Goal: Check status: Check status

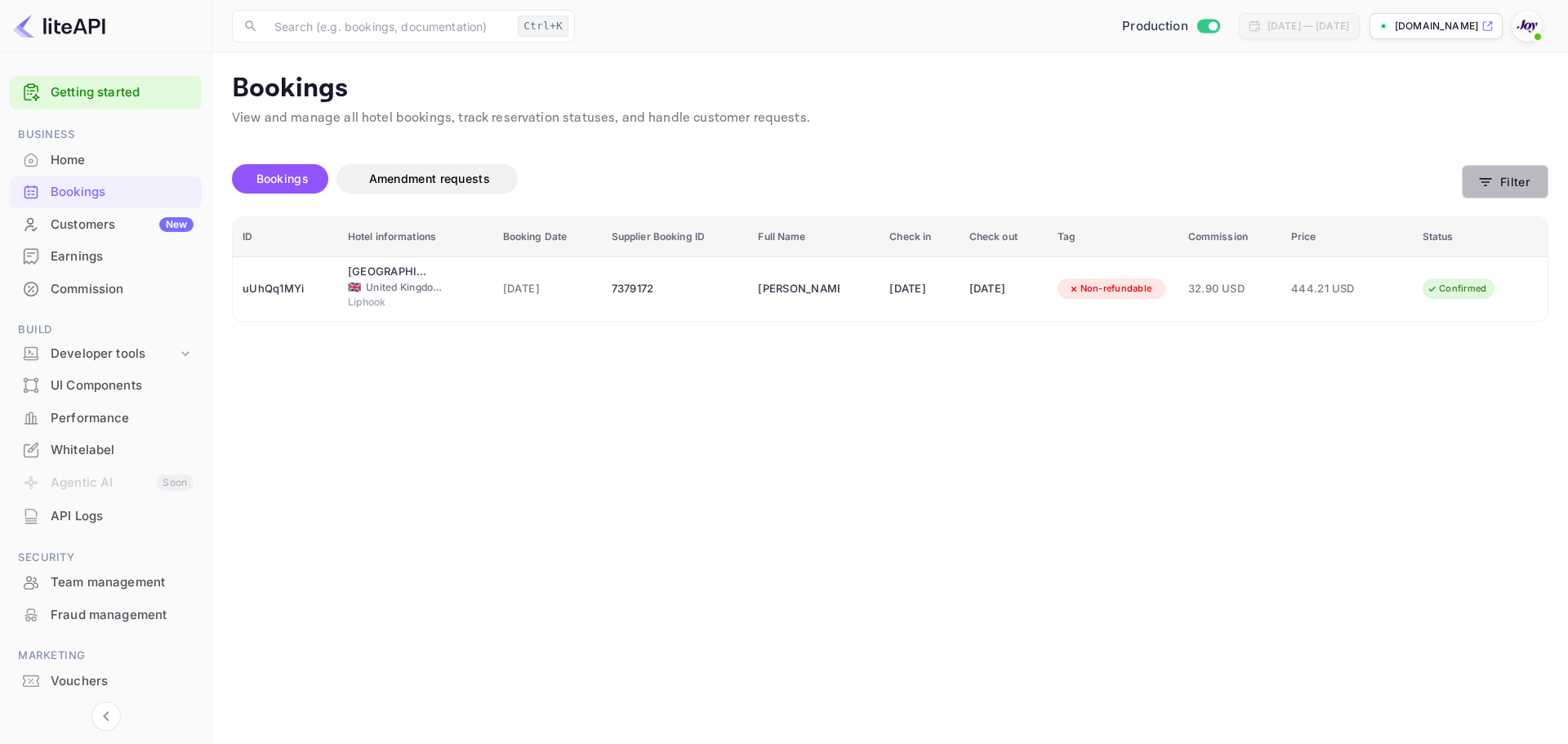
click at [1482, 183] on icon "button" at bounding box center [1486, 182] width 17 height 17
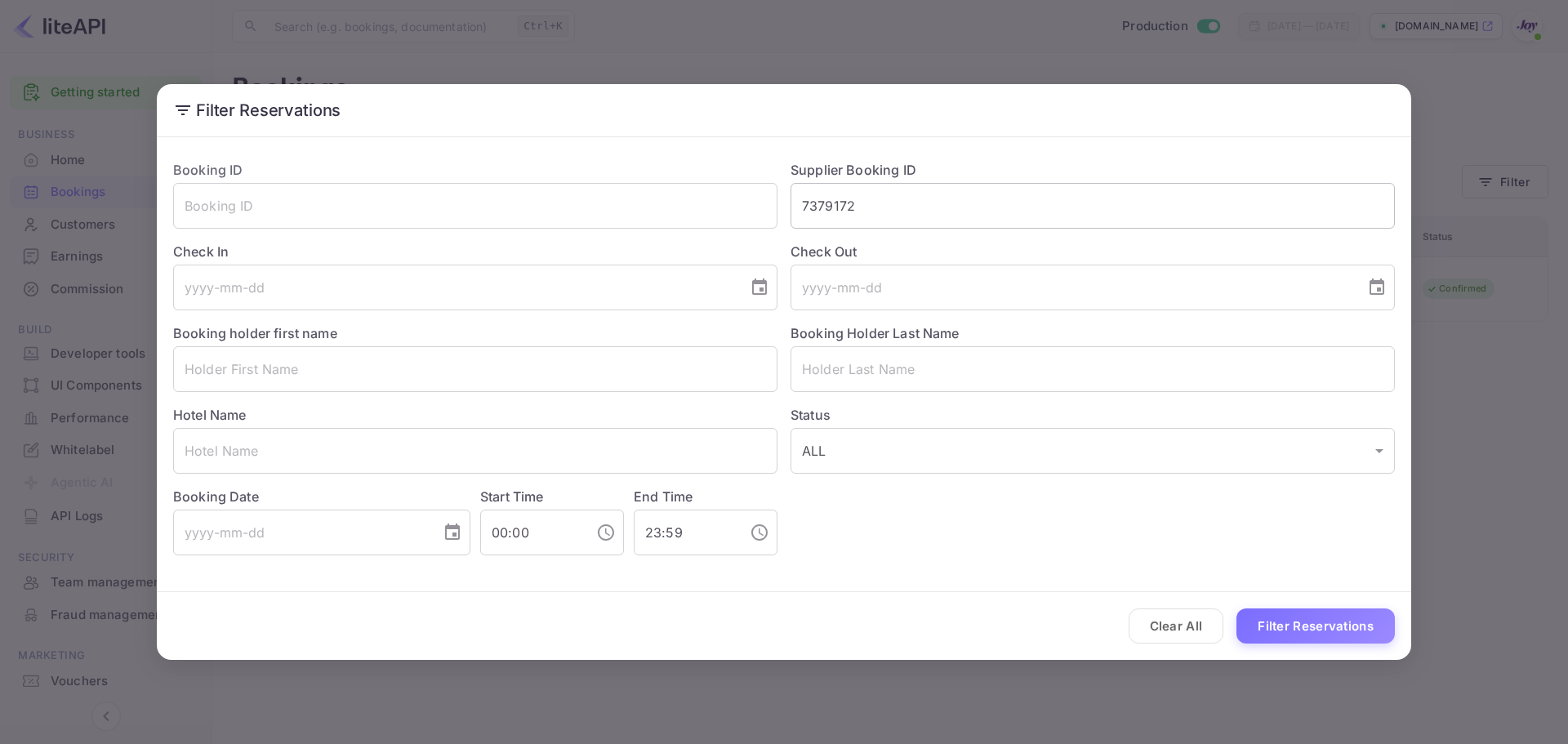
click at [842, 203] on input "7379172" at bounding box center [1092, 205] width 604 height 46
paste input "8198487"
type input "8198487"
click at [1300, 635] on button "Filter Reservations" at bounding box center [1315, 626] width 159 height 35
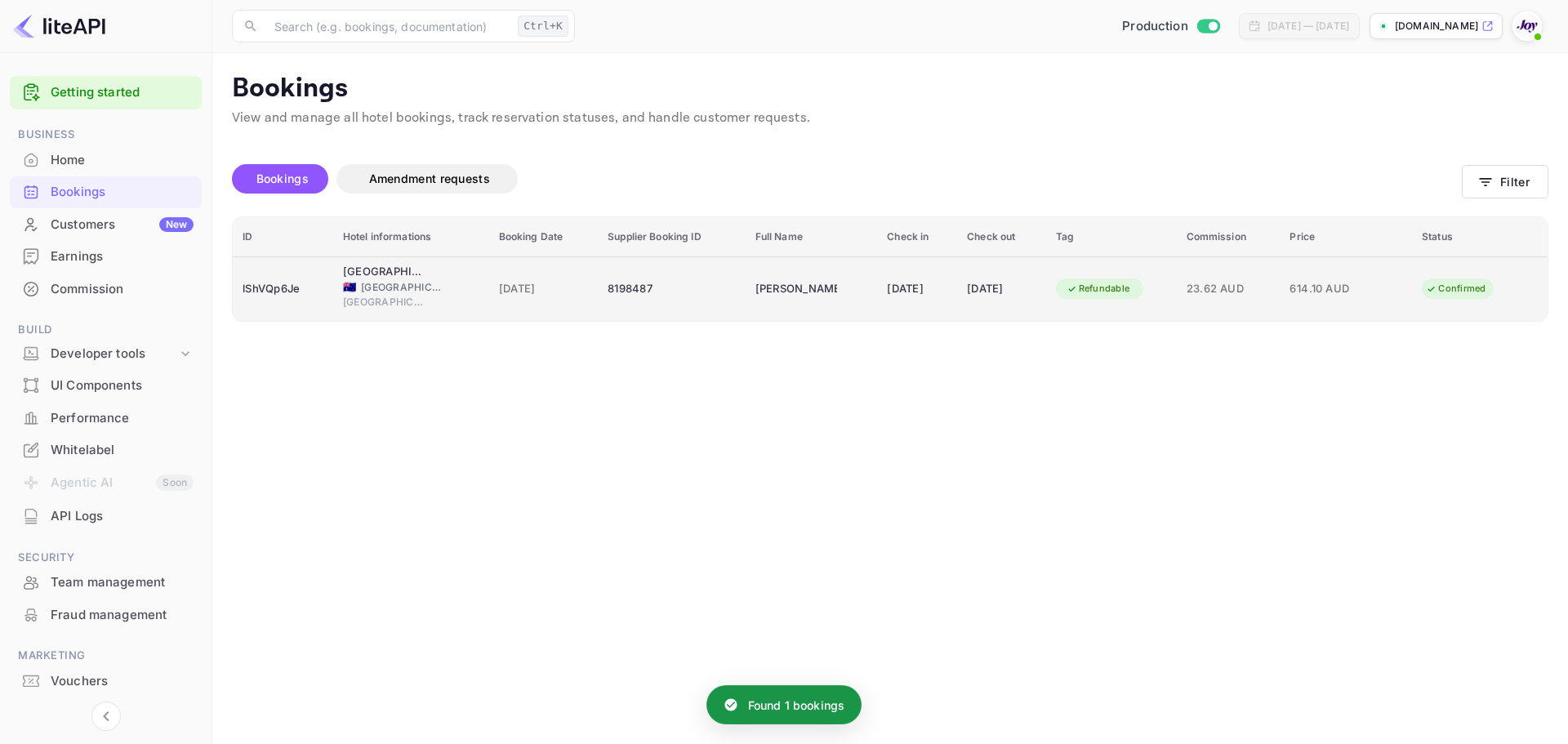
click at [429, 273] on div "[GEOGRAPHIC_DATA] [GEOGRAPHIC_DATA] 🇦🇺 [GEOGRAPHIC_DATA] [GEOGRAPHIC_DATA]" at bounding box center [412, 288] width 136 height 50
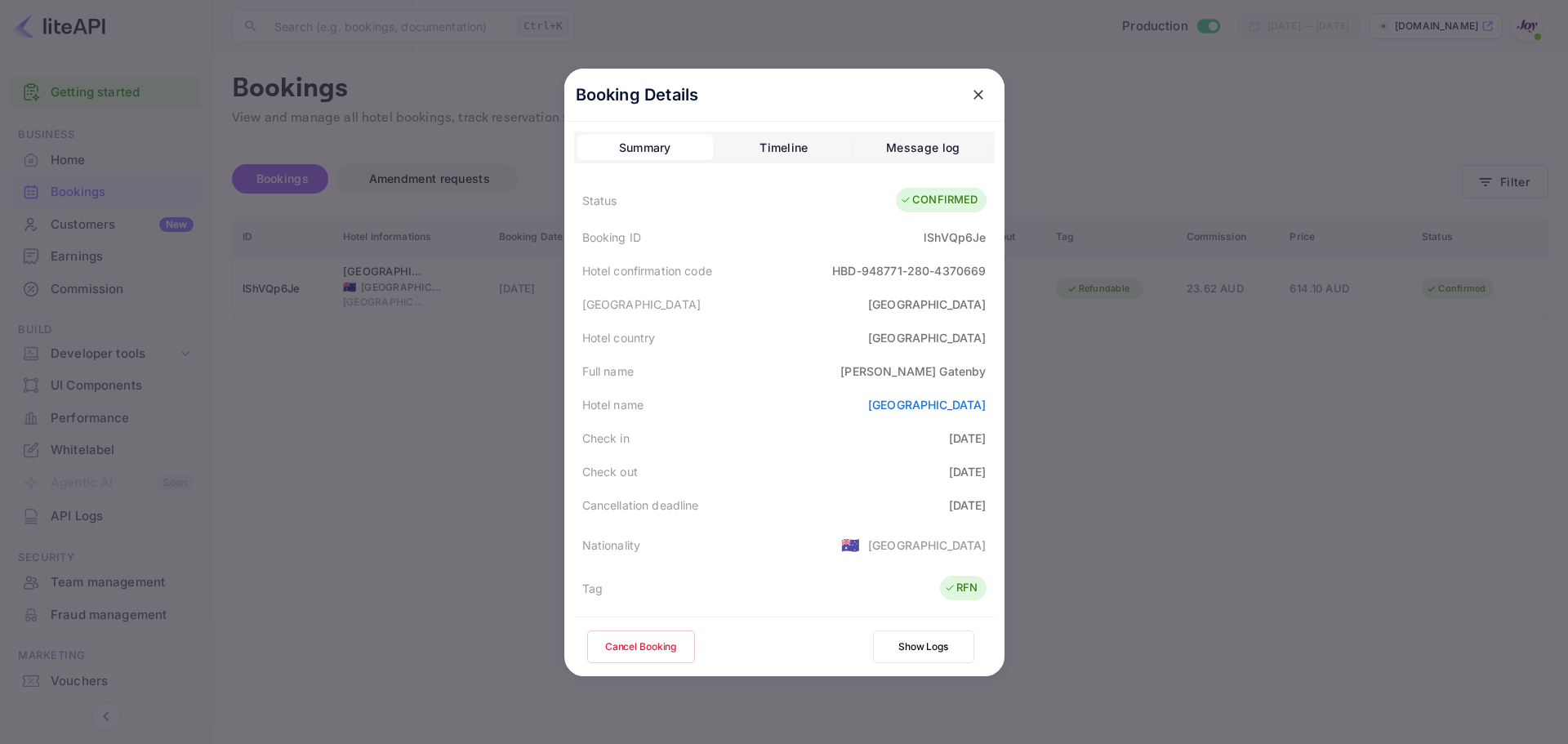
click at [895, 371] on div "[PERSON_NAME]" at bounding box center [913, 371] width 145 height 17
copy div "[PERSON_NAME]"
